Goal: Find specific page/section: Find specific page/section

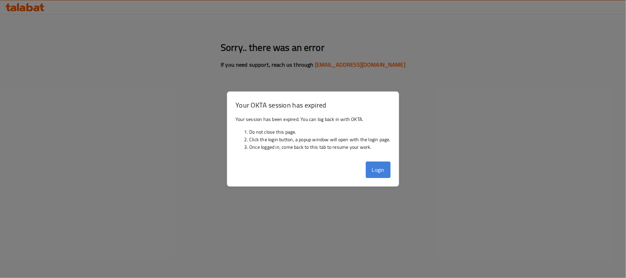
click at [384, 174] on button "Login" at bounding box center [378, 169] width 25 height 16
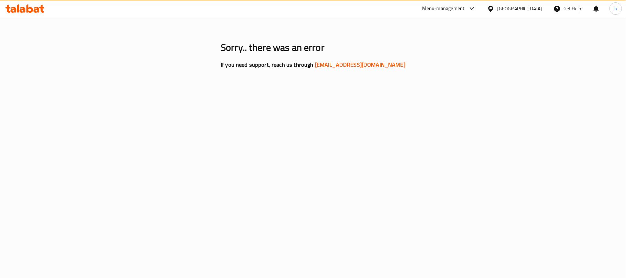
click at [384, 91] on div "Sorry.. there was an error If you need support, reach us through [EMAIL_ADDRESS…" at bounding box center [312, 54] width 219 height 75
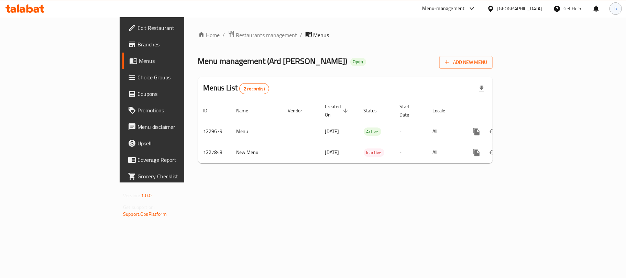
click at [611, 7] on div "h" at bounding box center [615, 8] width 12 height 12
click at [544, 76] on span "Logout" at bounding box center [537, 73] width 16 height 10
click at [535, 8] on div "[GEOGRAPHIC_DATA]" at bounding box center [519, 9] width 45 height 8
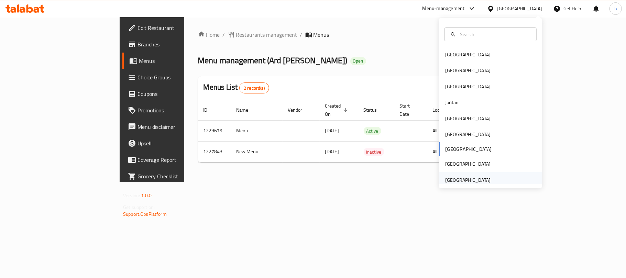
click at [473, 181] on div "United Arab Emirates" at bounding box center [467, 180] width 45 height 8
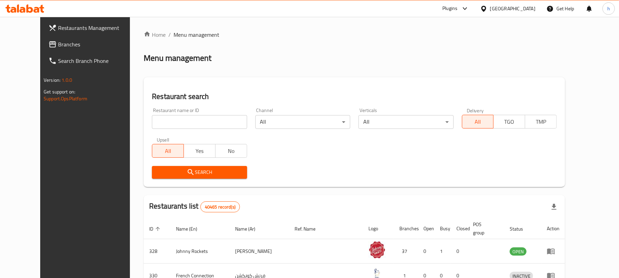
click at [58, 44] on span "Branches" at bounding box center [98, 44] width 80 height 8
